Goal: Share content: Share content

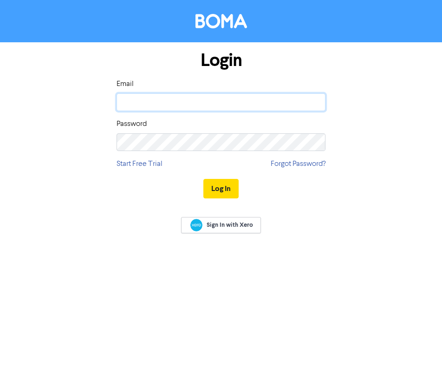
click at [162, 104] on input "email" at bounding box center [221, 102] width 209 height 18
type input "[PERSON_NAME][EMAIL_ADDRESS][DOMAIN_NAME]"
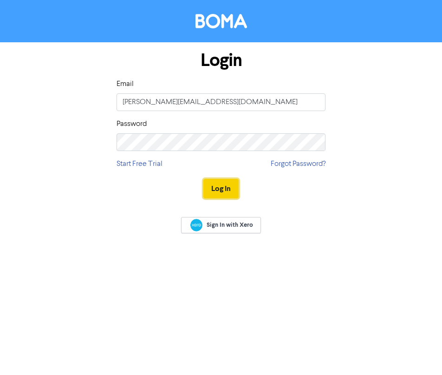
click at [222, 184] on button "Log In" at bounding box center [220, 189] width 35 height 20
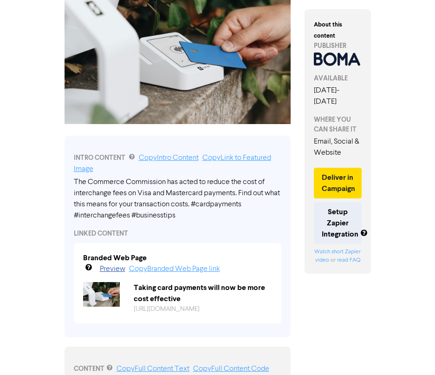
scroll to position [139, 0]
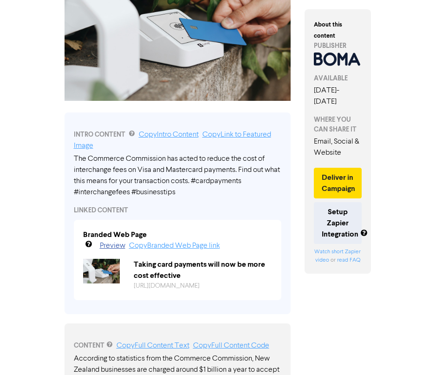
click at [230, 179] on div "The Commerce Commission has acted to reduce the cost of interchange fees on Vis…" at bounding box center [178, 175] width 208 height 45
click at [225, 182] on div "The Commerce Commission has acted to reduce the cost of interchange fees on Vis…" at bounding box center [178, 175] width 208 height 45
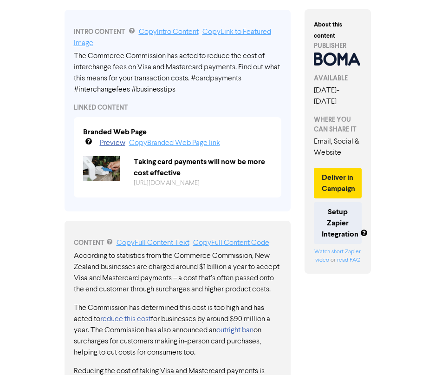
scroll to position [279, 0]
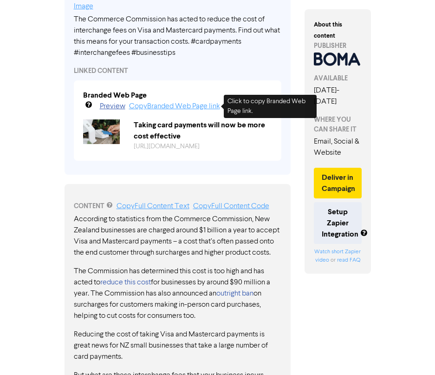
click at [172, 105] on link "Copy Branded Web Page link" at bounding box center [174, 106] width 91 height 7
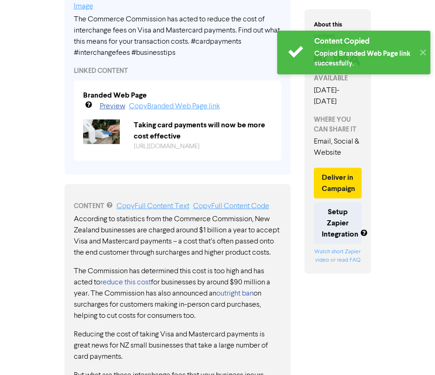
click at [172, 105] on link "Copy Branded Web Page link" at bounding box center [174, 106] width 91 height 7
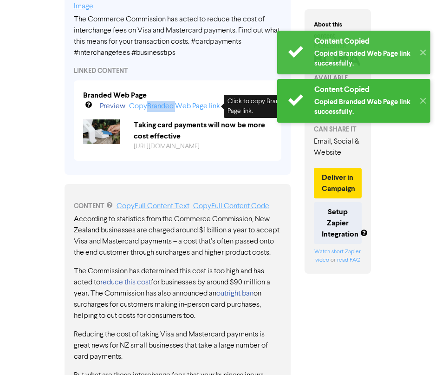
click at [172, 105] on link "Copy Branded Web Page link" at bounding box center [174, 106] width 91 height 7
copy link "Branded"
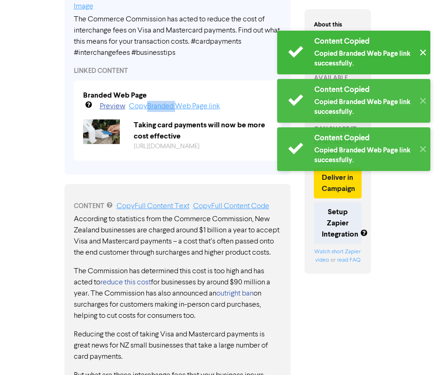
click at [417, 47] on button "✕" at bounding box center [422, 53] width 15 height 44
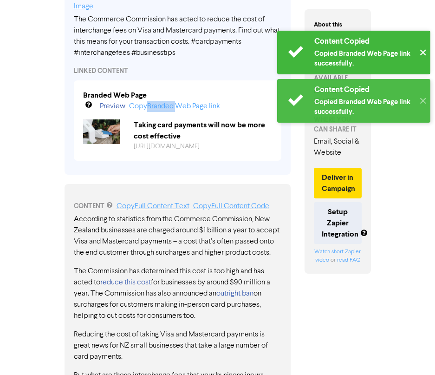
click at [422, 54] on button "✕" at bounding box center [422, 53] width 15 height 44
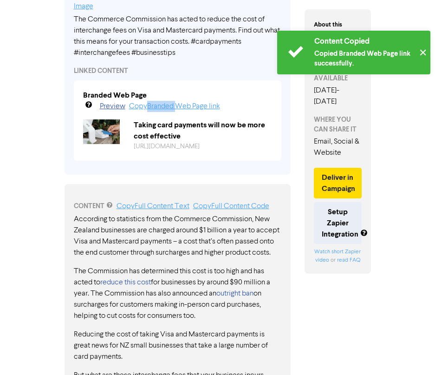
click at [421, 52] on button "✕" at bounding box center [422, 53] width 15 height 44
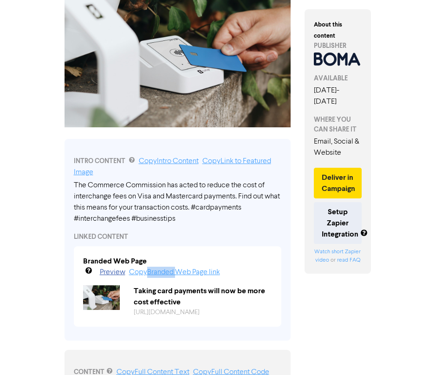
scroll to position [0, 0]
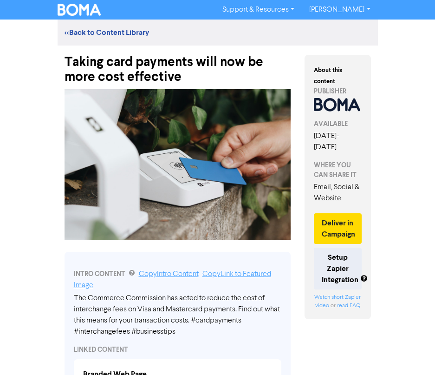
click at [231, 134] on img at bounding box center [178, 164] width 227 height 151
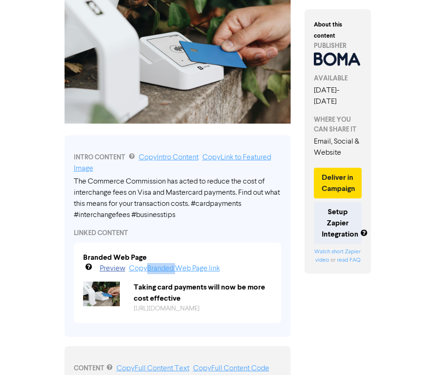
scroll to position [139, 0]
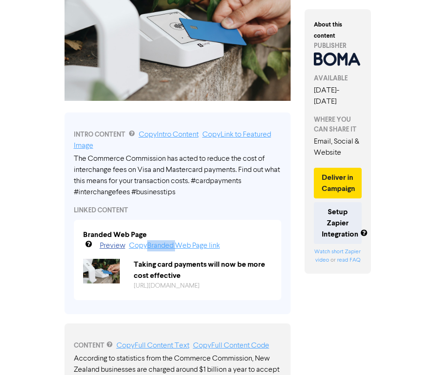
click at [189, 163] on div "The Commerce Commission has acted to reduce the cost of interchange fees on Vis…" at bounding box center [178, 175] width 208 height 45
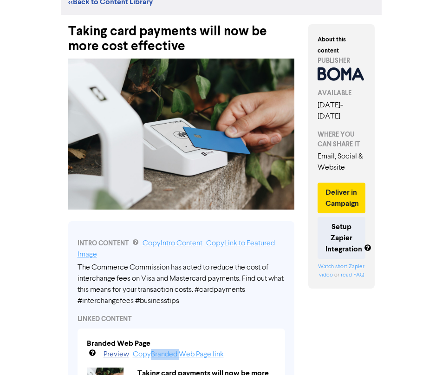
scroll to position [0, 0]
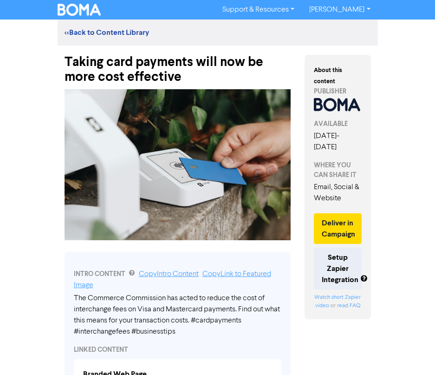
click at [367, 8] on link "[PERSON_NAME]" at bounding box center [340, 9] width 76 height 15
click at [350, 27] on button "Log Out" at bounding box center [338, 27] width 73 height 11
